Goal: Find specific page/section: Find specific page/section

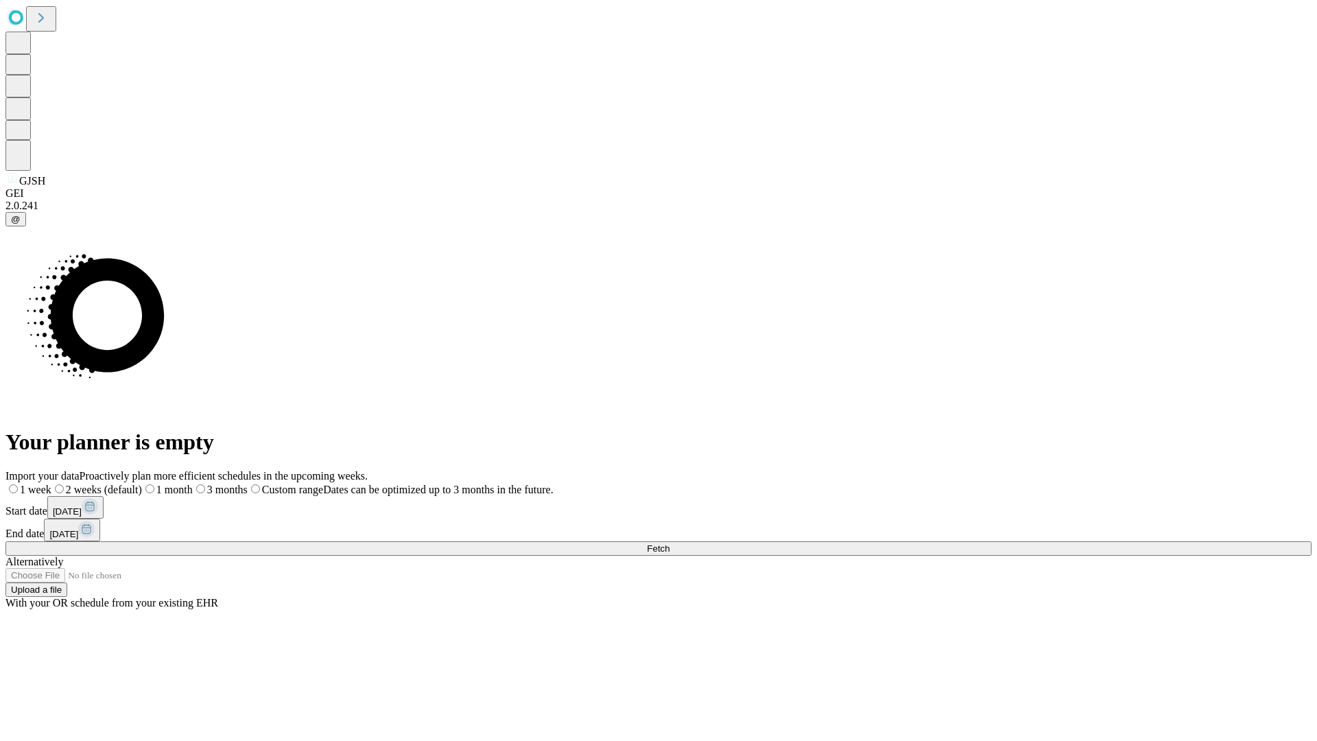
click at [669, 543] on span "Fetch" at bounding box center [658, 548] width 23 height 10
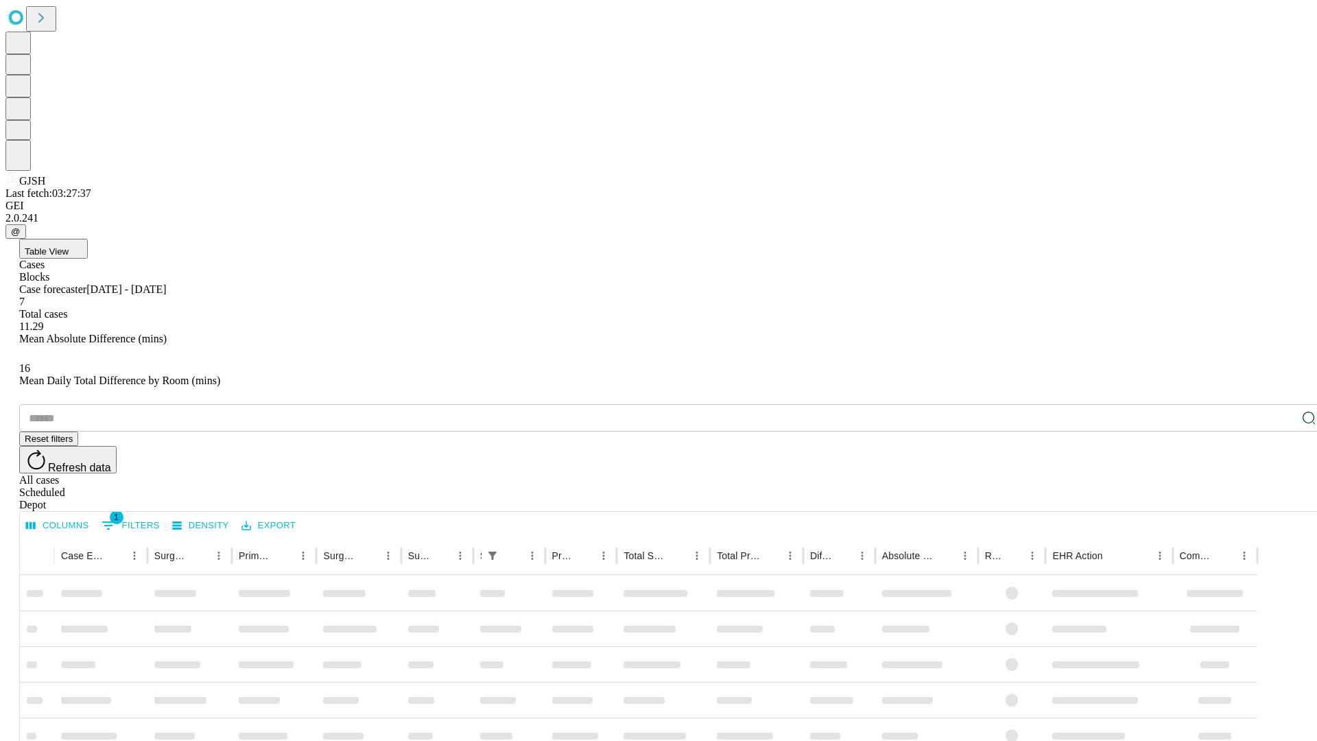
click at [1281, 499] on div "Depot" at bounding box center [672, 505] width 1306 height 12
